Goal: Task Accomplishment & Management: Manage account settings

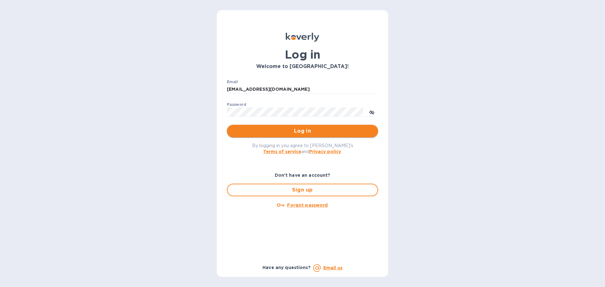
click at [311, 131] on span "Log in" at bounding box center [302, 131] width 141 height 8
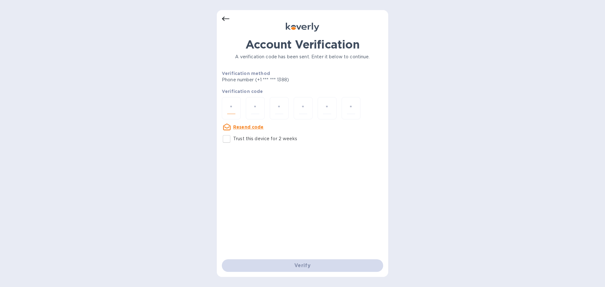
click at [234, 108] on input "number" at bounding box center [231, 108] width 8 height 12
type input "9"
type input "6"
type input "7"
type input "5"
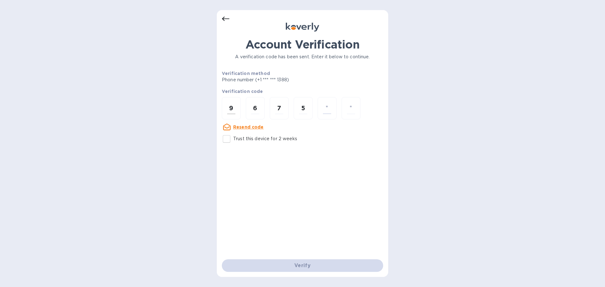
type input "4"
type input "0"
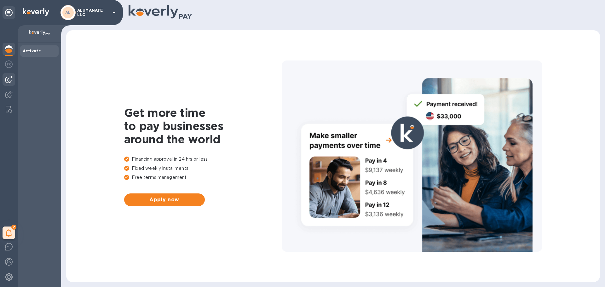
click at [8, 79] on img at bounding box center [9, 80] width 8 height 8
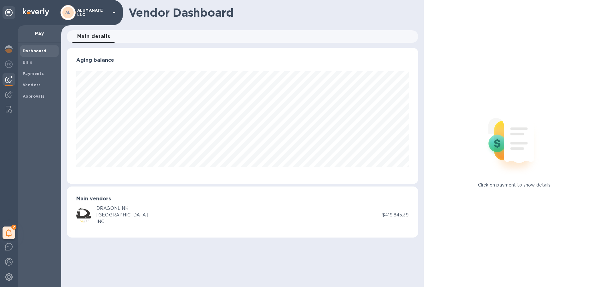
scroll to position [136, 351]
click at [9, 79] on img at bounding box center [9, 80] width 8 height 8
click at [11, 92] on img at bounding box center [9, 95] width 8 height 8
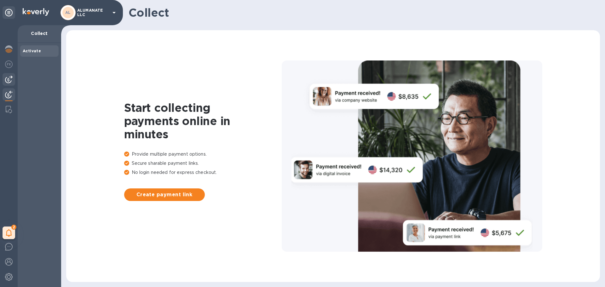
click at [9, 78] on img at bounding box center [9, 80] width 8 height 8
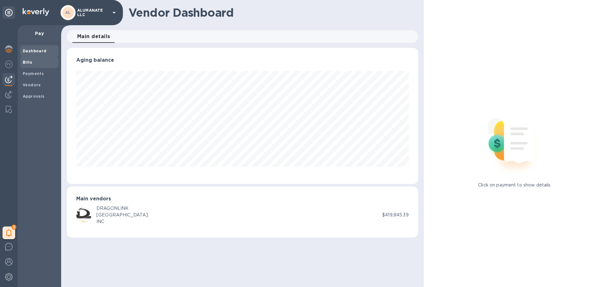
scroll to position [136, 351]
click at [25, 64] on b "Bills" at bounding box center [27, 62] width 9 height 5
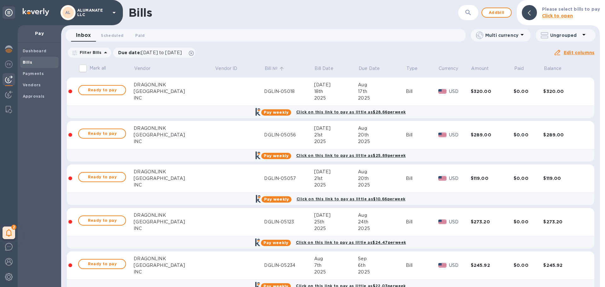
click at [265, 66] on p "Bill №" at bounding box center [271, 68] width 13 height 7
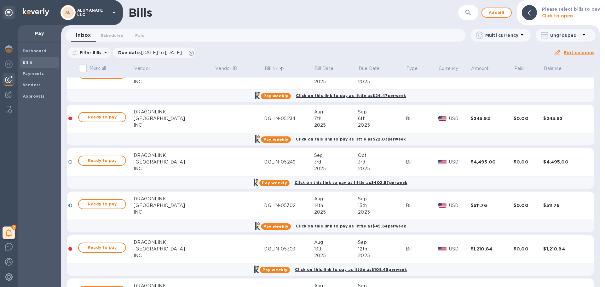
scroll to position [27, 0]
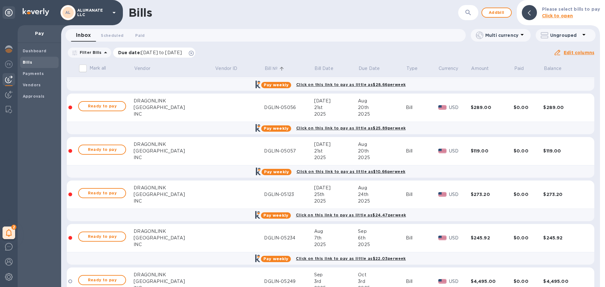
click at [194, 53] on icon at bounding box center [191, 53] width 5 height 5
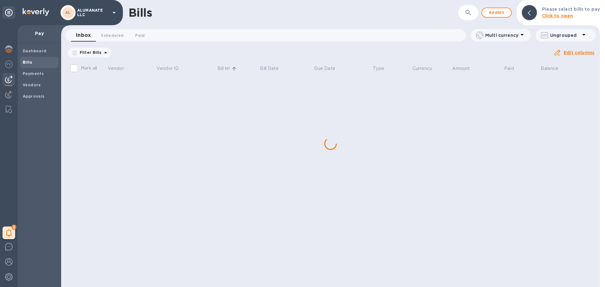
scroll to position [0, 0]
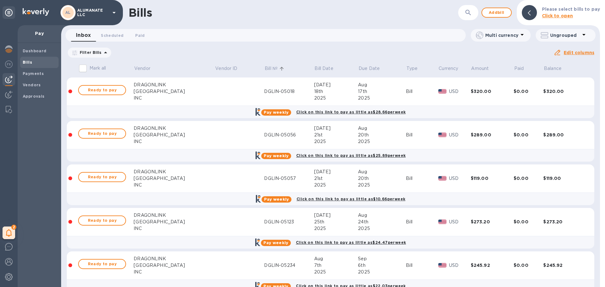
click at [85, 52] on p "Filter Bills" at bounding box center [89, 52] width 25 height 5
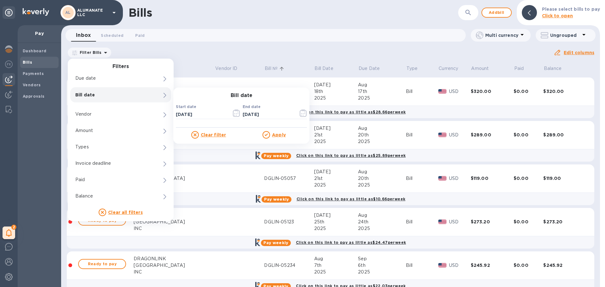
click at [90, 95] on p "Bill date" at bounding box center [109, 95] width 69 height 6
click at [233, 114] on button "button" at bounding box center [236, 113] width 15 height 15
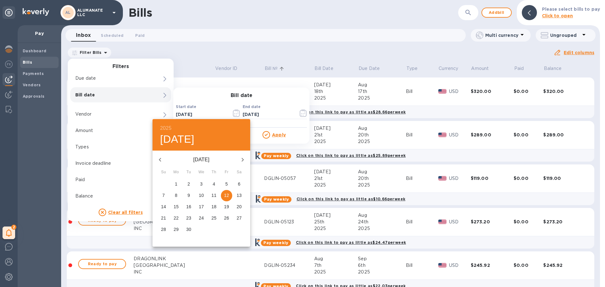
click at [159, 159] on icon "button" at bounding box center [160, 160] width 8 height 8
click at [227, 183] on p "1" at bounding box center [226, 184] width 3 height 6
type input "[DATE]"
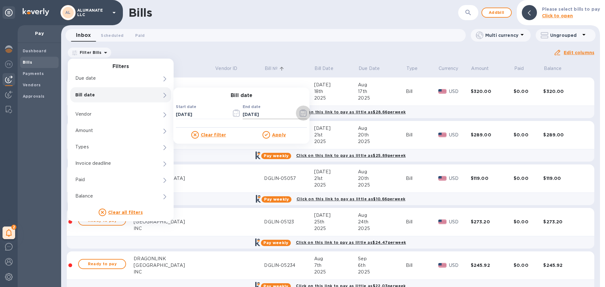
click at [303, 114] on icon "button" at bounding box center [303, 113] width 7 height 8
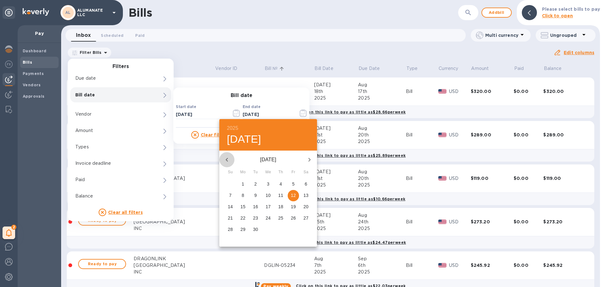
click at [226, 161] on icon "button" at bounding box center [227, 160] width 8 height 8
click at [230, 242] on p "31" at bounding box center [230, 241] width 5 height 6
type input "[DATE]"
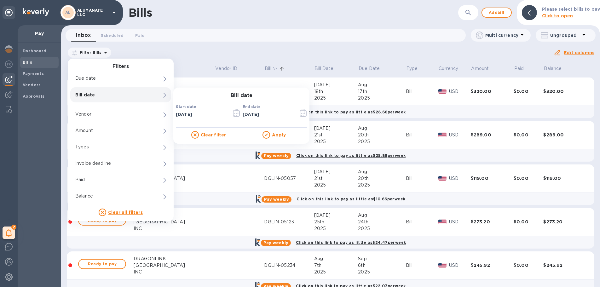
click at [278, 134] on u "Apply" at bounding box center [279, 134] width 14 height 5
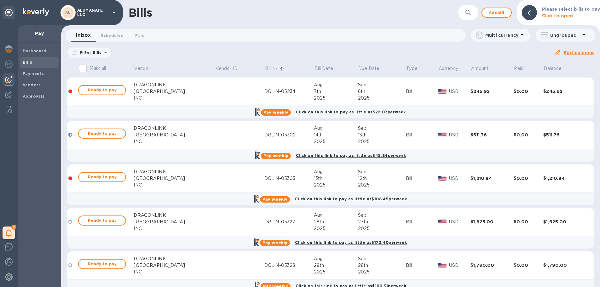
click at [265, 72] on p "Bill №" at bounding box center [271, 68] width 13 height 7
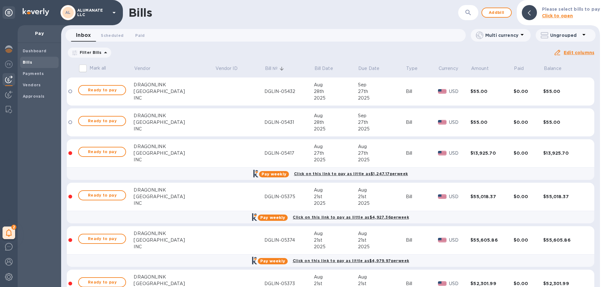
click at [265, 69] on p "Bill №" at bounding box center [271, 68] width 13 height 7
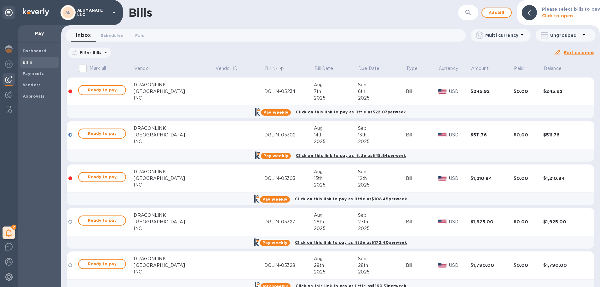
click at [265, 67] on p "Bill №" at bounding box center [271, 68] width 13 height 7
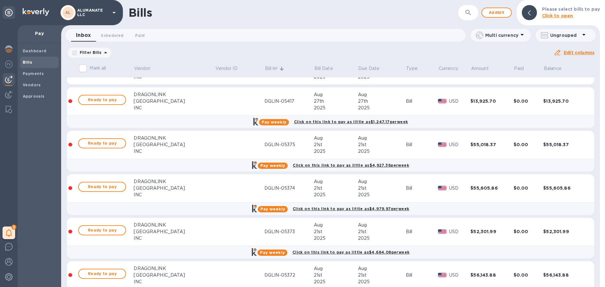
scroll to position [63, 0]
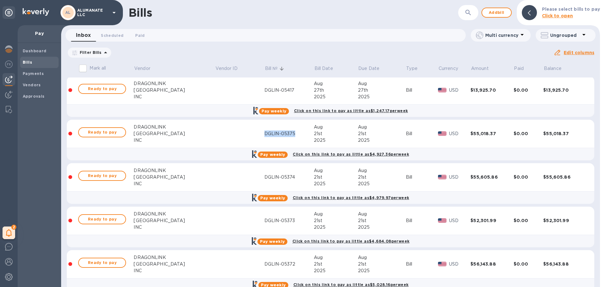
drag, startPoint x: 241, startPoint y: 133, endPoint x: 271, endPoint y: 135, distance: 30.0
click at [271, 135] on tr "Ready to pay DRAGONLINK USA INC DGLIN-05375 [DATE] [DATE] Bill USD $55,018.37 $…" at bounding box center [331, 134] width 528 height 28
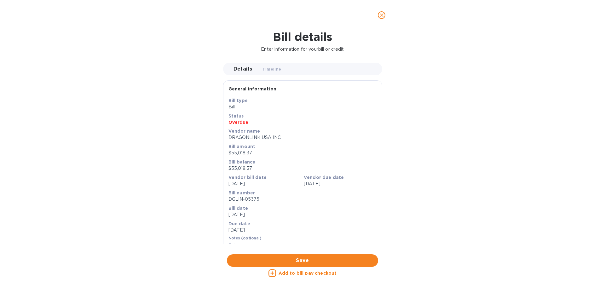
copy div "DGLIN-05375"
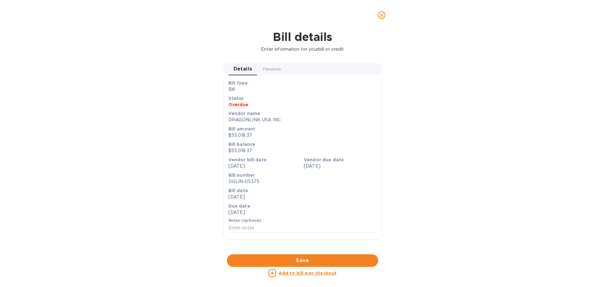
scroll to position [211, 0]
click at [291, 250] on div at bounding box center [302, 255] width 159 height 10
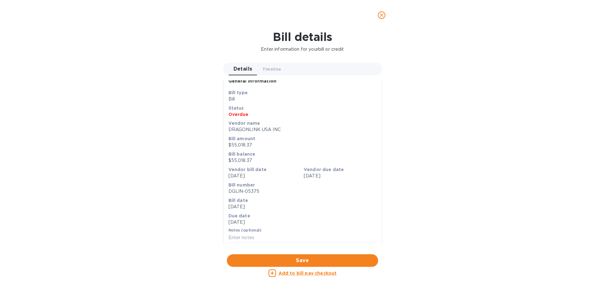
scroll to position [211, 0]
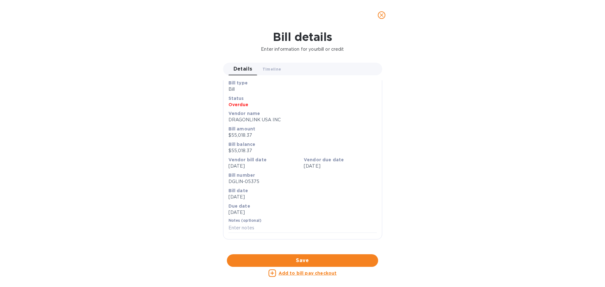
click at [384, 15] on icon "close" at bounding box center [382, 15] width 6 height 6
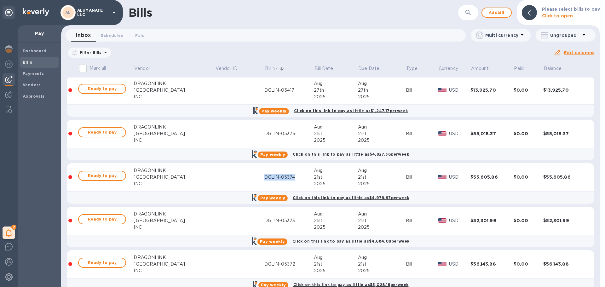
drag, startPoint x: 241, startPoint y: 177, endPoint x: 271, endPoint y: 180, distance: 29.8
click at [271, 180] on div "DGLIN-05374" at bounding box center [290, 177] width 50 height 7
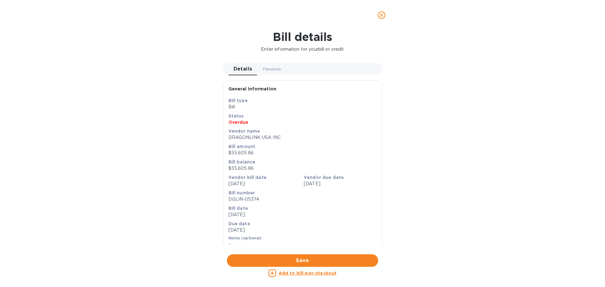
copy div "DGLIN-05374"
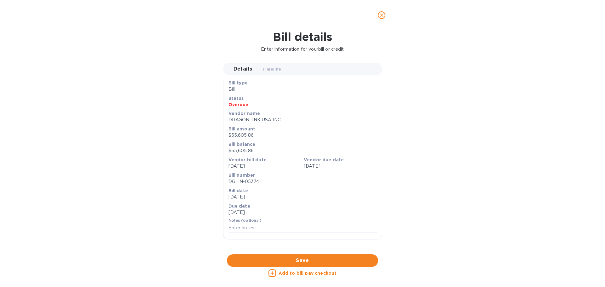
click at [283, 250] on div at bounding box center [302, 255] width 159 height 10
click at [380, 15] on icon "close" at bounding box center [382, 15] width 6 height 6
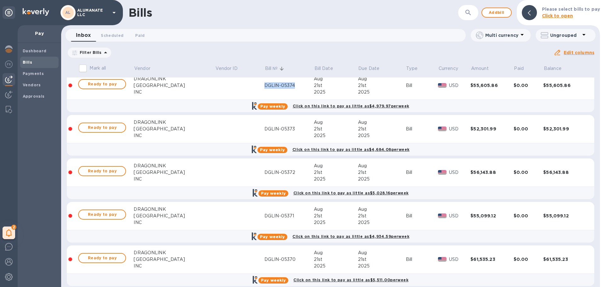
scroll to position [158, 0]
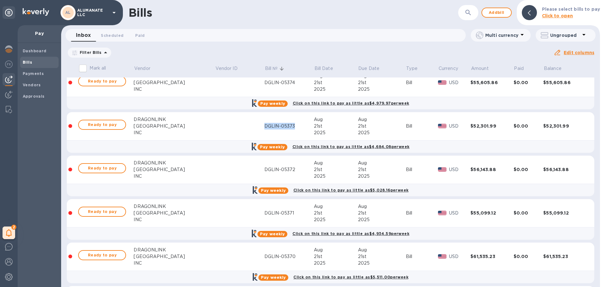
drag, startPoint x: 272, startPoint y: 126, endPoint x: 243, endPoint y: 128, distance: 29.3
click at [265, 128] on div "DGLIN-05373" at bounding box center [290, 126] width 50 height 7
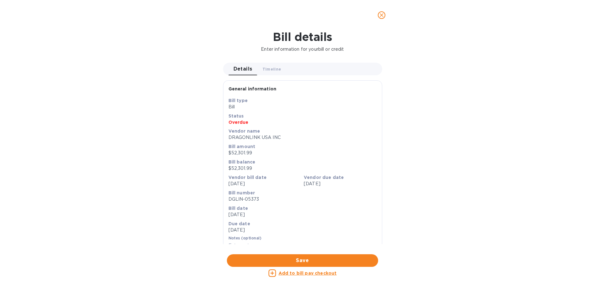
scroll to position [211, 0]
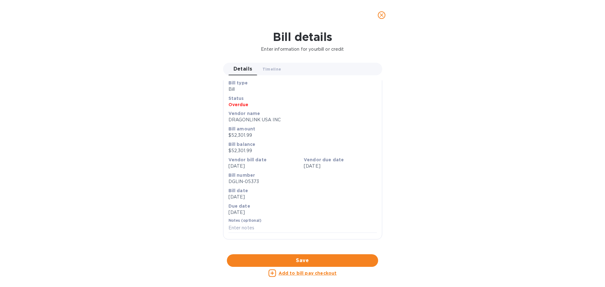
click at [303, 250] on div at bounding box center [302, 255] width 159 height 10
click at [381, 14] on icon "close" at bounding box center [382, 15] width 6 height 6
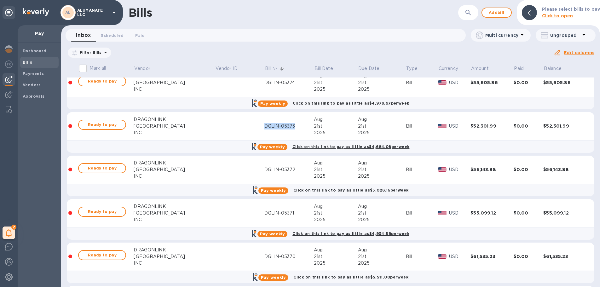
scroll to position [8, 0]
drag, startPoint x: 272, startPoint y: 169, endPoint x: 242, endPoint y: 168, distance: 29.6
click at [265, 168] on div "DGLIN-05372" at bounding box center [290, 169] width 50 height 7
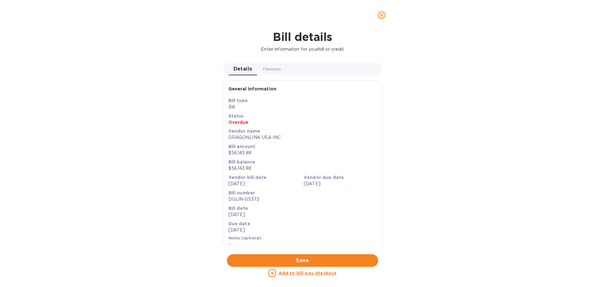
scroll to position [211, 0]
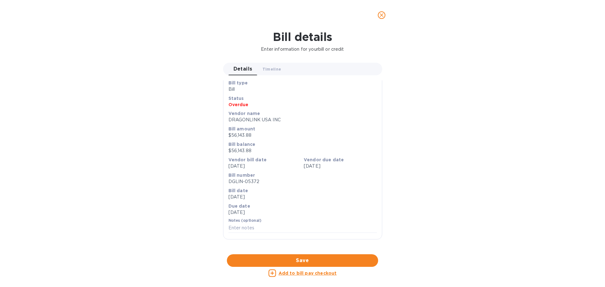
click at [304, 250] on div at bounding box center [302, 255] width 159 height 10
click at [384, 14] on icon "close" at bounding box center [382, 15] width 6 height 6
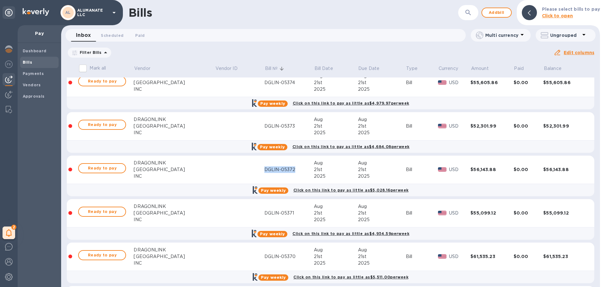
scroll to position [8, 0]
click at [267, 212] on div "DGLIN-05371" at bounding box center [290, 213] width 50 height 7
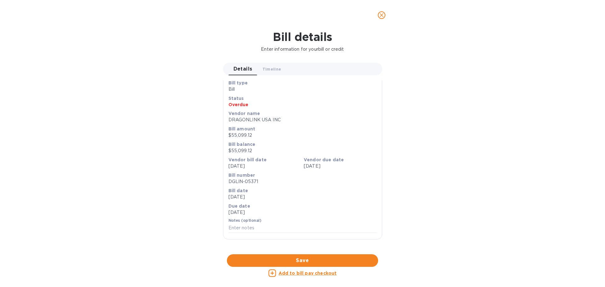
scroll to position [211, 0]
click at [294, 250] on div at bounding box center [302, 255] width 159 height 10
click at [380, 15] on icon "close" at bounding box center [382, 15] width 6 height 6
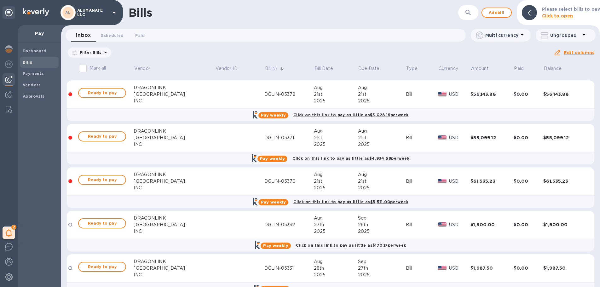
scroll to position [252, 0]
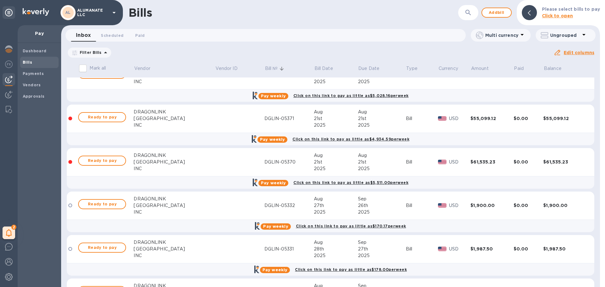
click at [314, 163] on div "21st" at bounding box center [336, 162] width 44 height 7
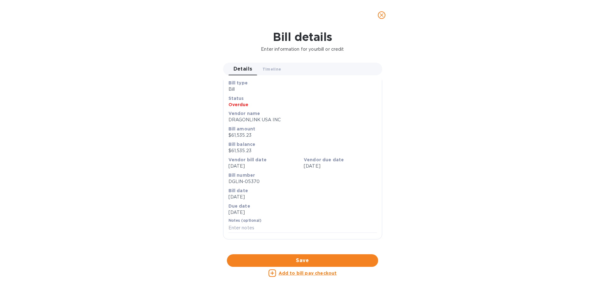
scroll to position [211, 0]
click at [317, 250] on div at bounding box center [302, 255] width 159 height 10
click at [385, 17] on span "close" at bounding box center [382, 15] width 8 height 8
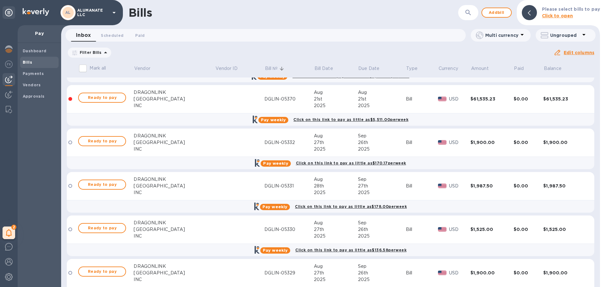
scroll to position [347, 0]
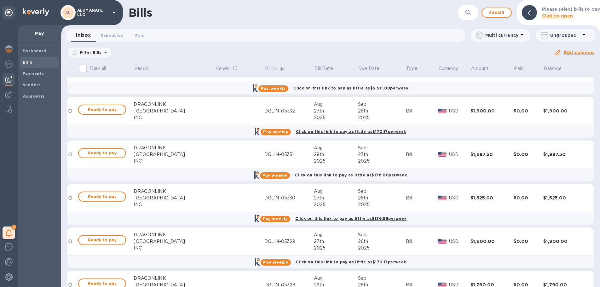
click at [265, 112] on div "DGLIN-05332" at bounding box center [290, 111] width 50 height 7
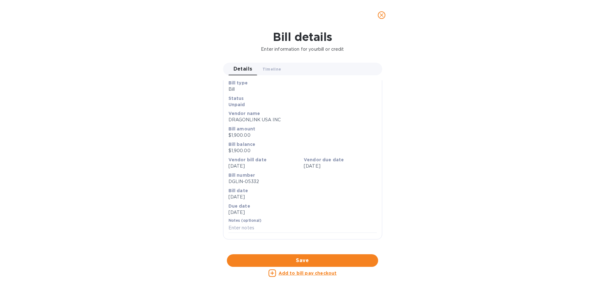
scroll to position [158, 0]
click at [300, 250] on div at bounding box center [302, 255] width 159 height 10
click at [384, 13] on icon "close" at bounding box center [382, 15] width 6 height 6
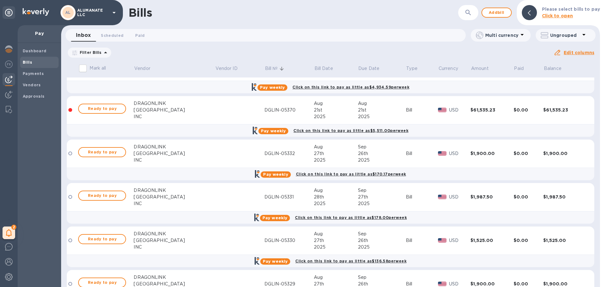
scroll to position [315, 0]
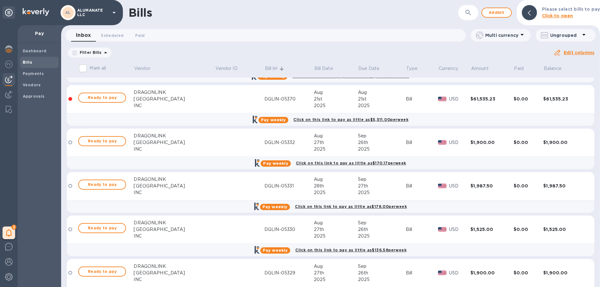
click at [323, 142] on div "27th" at bounding box center [336, 142] width 44 height 7
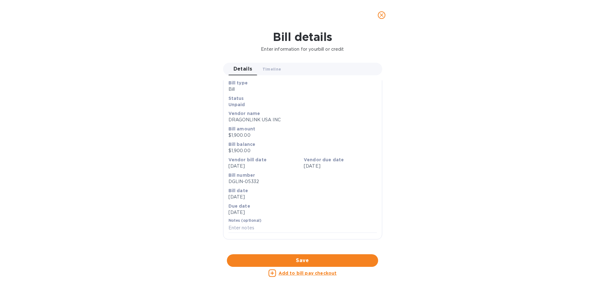
scroll to position [211, 0]
click at [383, 15] on icon "close" at bounding box center [382, 15] width 6 height 6
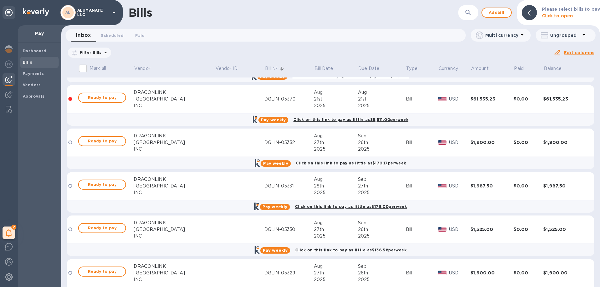
scroll to position [8, 0]
click at [358, 185] on div "27th" at bounding box center [382, 186] width 48 height 7
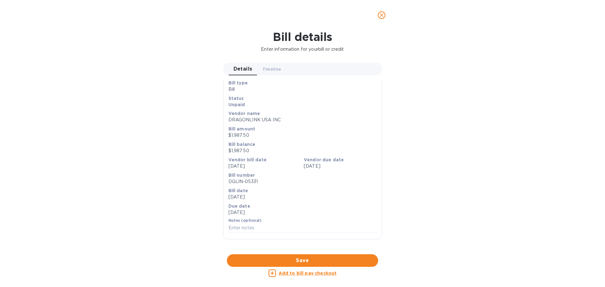
scroll to position [211, 0]
click at [300, 250] on div at bounding box center [302, 255] width 159 height 10
click at [383, 16] on icon "close" at bounding box center [382, 15] width 4 height 4
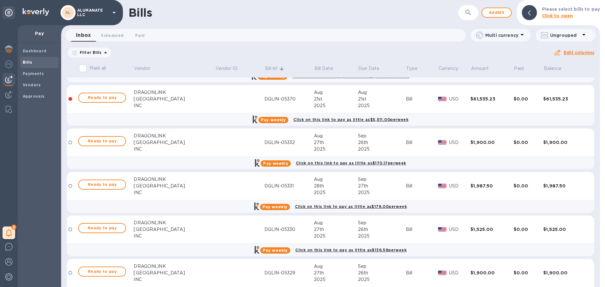
scroll to position [347, 0]
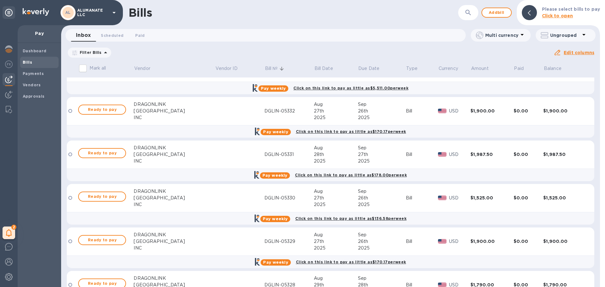
click at [183, 203] on div "INC" at bounding box center [174, 204] width 81 height 7
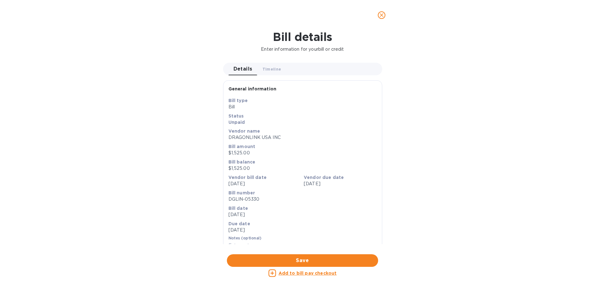
scroll to position [211, 0]
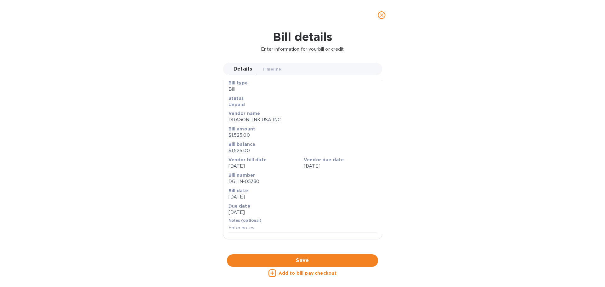
click at [303, 250] on div at bounding box center [302, 255] width 159 height 10
click at [380, 12] on icon "close" at bounding box center [382, 15] width 6 height 6
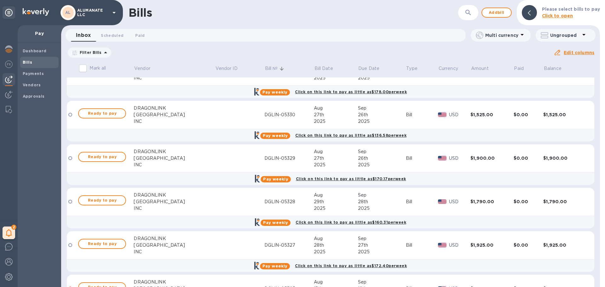
scroll to position [441, 0]
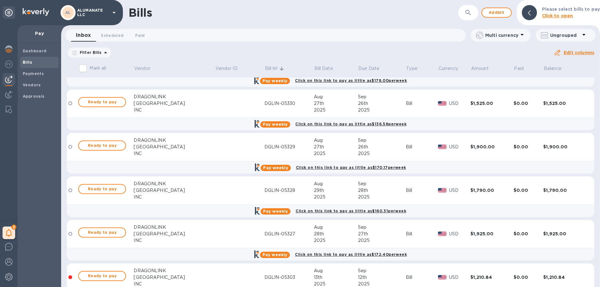
click at [153, 152] on div "INC" at bounding box center [174, 153] width 81 height 7
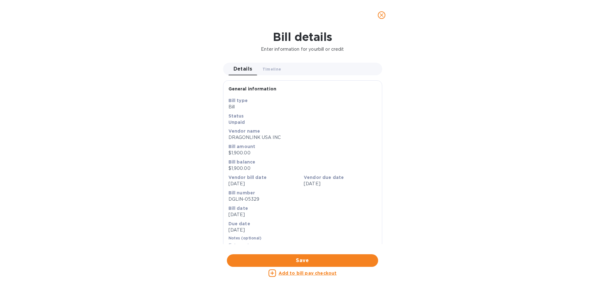
scroll to position [211, 0]
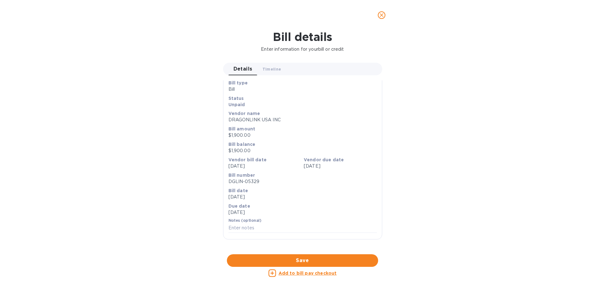
click at [297, 250] on div at bounding box center [302, 255] width 159 height 10
click at [378, 15] on span "close" at bounding box center [382, 15] width 8 height 8
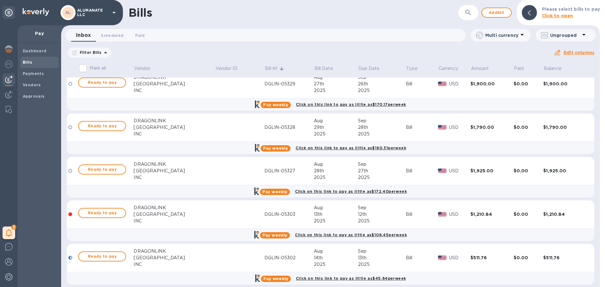
scroll to position [536, 0]
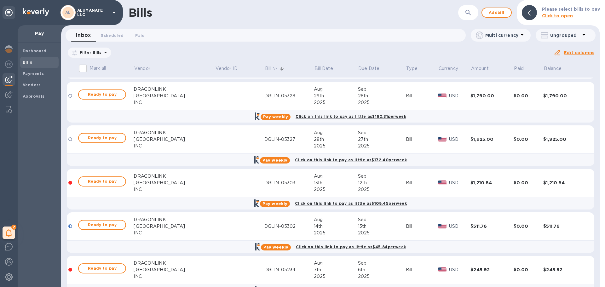
click at [215, 94] on td at bounding box center [240, 96] width 50 height 28
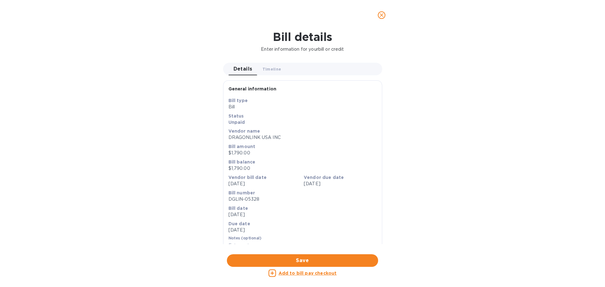
click at [317, 172] on div "Bill balance $1,790.00" at bounding box center [302, 165] width 151 height 15
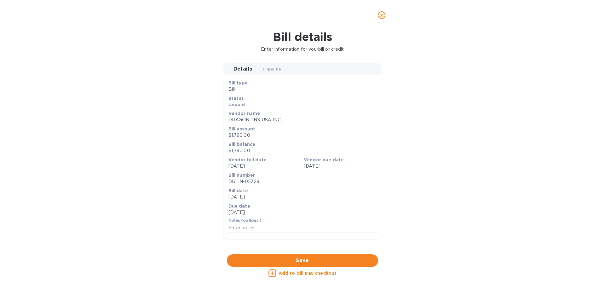
scroll to position [211, 0]
click at [303, 250] on div at bounding box center [302, 255] width 159 height 10
click at [382, 17] on icon "close" at bounding box center [382, 15] width 6 height 6
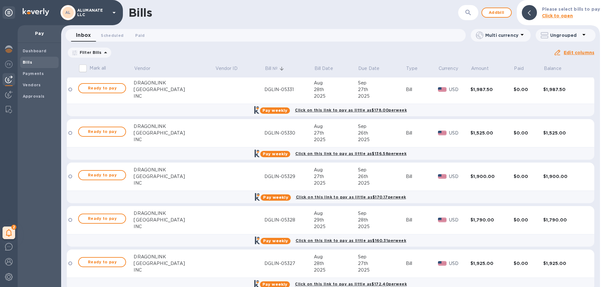
scroll to position [441, 0]
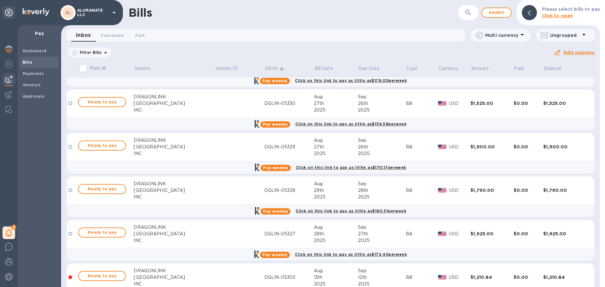
click at [168, 146] on div "[GEOGRAPHIC_DATA]" at bounding box center [174, 147] width 81 height 7
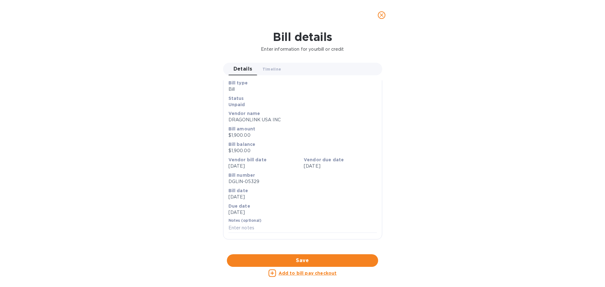
scroll to position [211, 0]
drag, startPoint x: 131, startPoint y: 159, endPoint x: 134, endPoint y: 155, distance: 4.9
click at [131, 159] on div "Bill details Enter information for your bill or credit Details 0 Timeline 0 Gen…" at bounding box center [302, 158] width 605 height 257
click at [382, 16] on icon "close" at bounding box center [382, 15] width 6 height 6
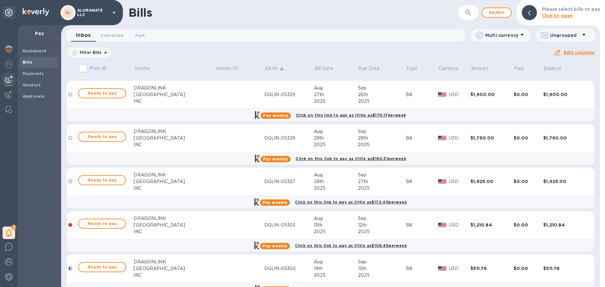
scroll to position [504, 0]
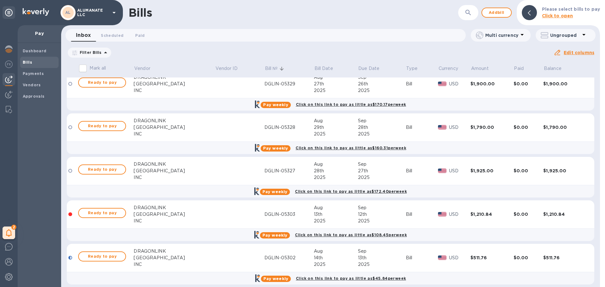
click at [215, 131] on td at bounding box center [240, 128] width 50 height 28
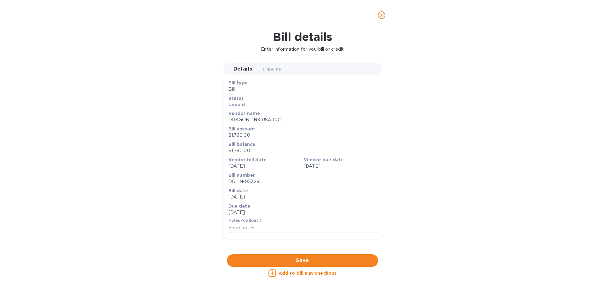
scroll to position [211, 0]
click at [306, 250] on div at bounding box center [302, 255] width 159 height 10
drag, startPoint x: 210, startPoint y: 85, endPoint x: 196, endPoint y: 89, distance: 14.4
click at [383, 12] on span "close" at bounding box center [382, 15] width 8 height 8
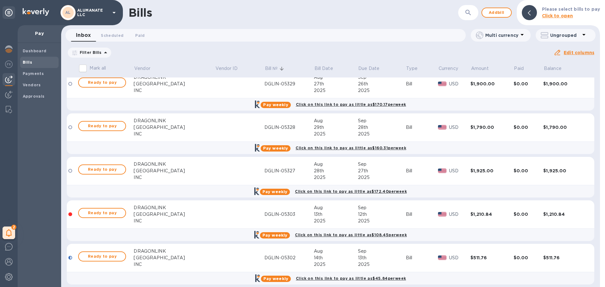
scroll to position [536, 0]
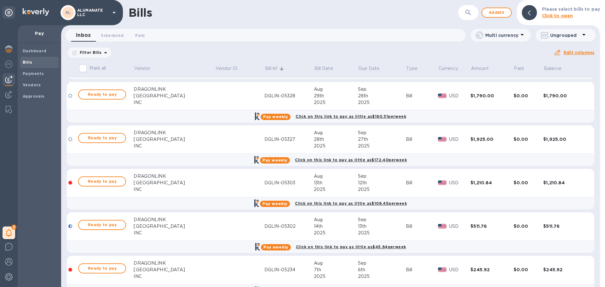
click at [265, 141] on div "DGLIN-05327" at bounding box center [290, 139] width 50 height 7
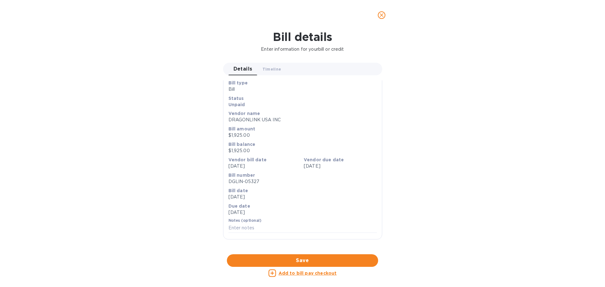
scroll to position [211, 0]
click at [301, 250] on div at bounding box center [302, 255] width 159 height 10
click at [378, 15] on span "close" at bounding box center [382, 15] width 8 height 8
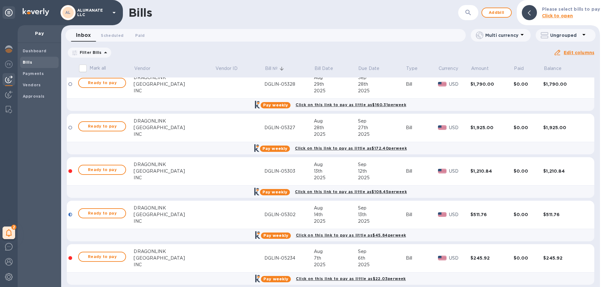
scroll to position [554, 0]
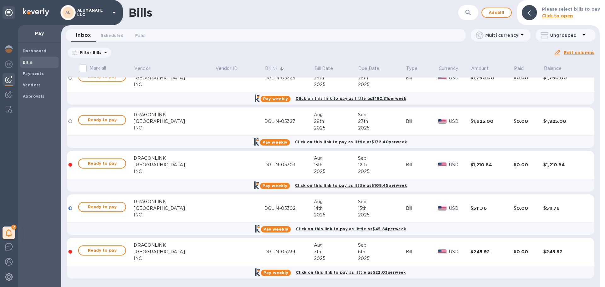
click at [265, 166] on div "DGLIN-05303" at bounding box center [290, 165] width 50 height 7
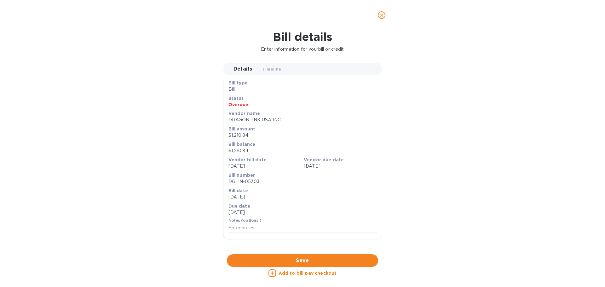
scroll to position [211, 0]
click at [291, 250] on div at bounding box center [302, 255] width 159 height 10
click at [380, 11] on span "close" at bounding box center [382, 15] width 8 height 8
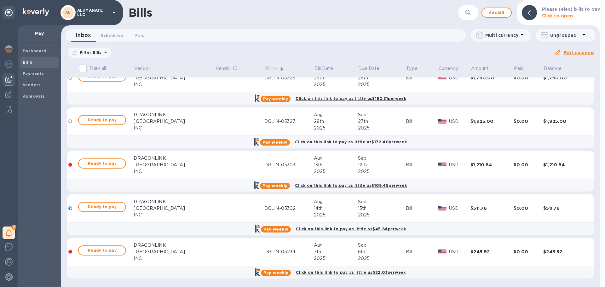
click at [358, 213] on div "2025" at bounding box center [382, 215] width 48 height 7
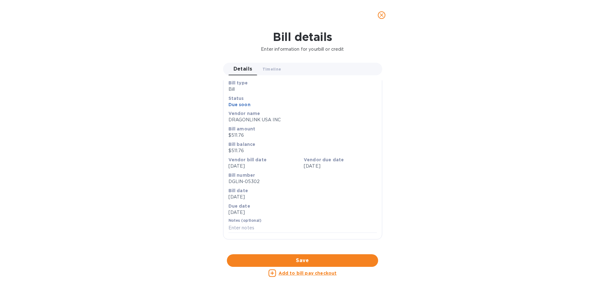
scroll to position [189, 0]
click at [310, 250] on div at bounding box center [302, 255] width 159 height 10
click at [385, 14] on icon "close" at bounding box center [382, 15] width 6 height 6
